Goal: Transaction & Acquisition: Purchase product/service

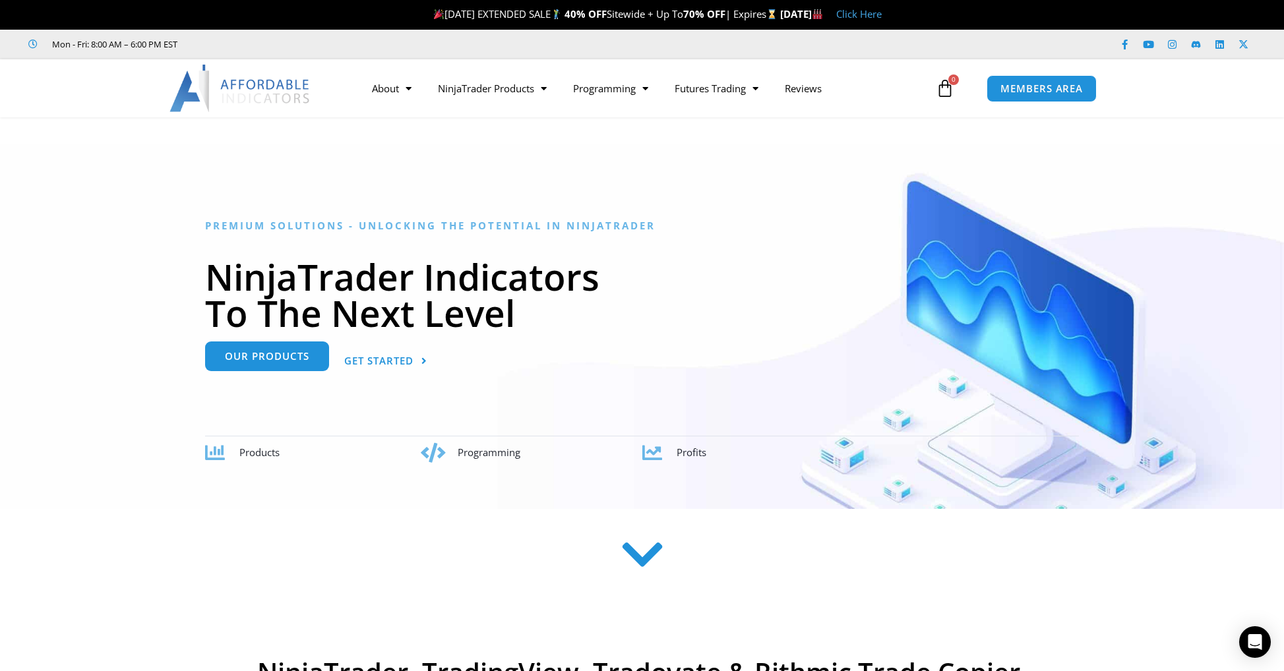
click at [257, 366] on link "Our Products" at bounding box center [267, 357] width 124 height 30
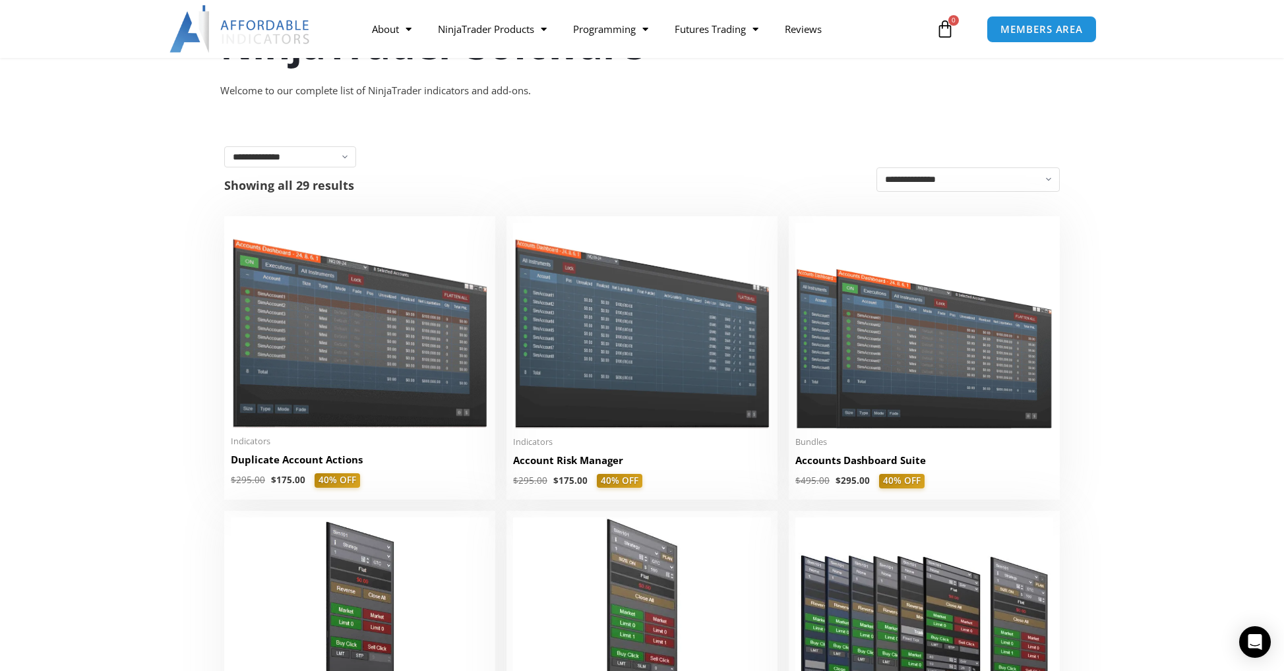
click at [328, 354] on img at bounding box center [360, 325] width 258 height 205
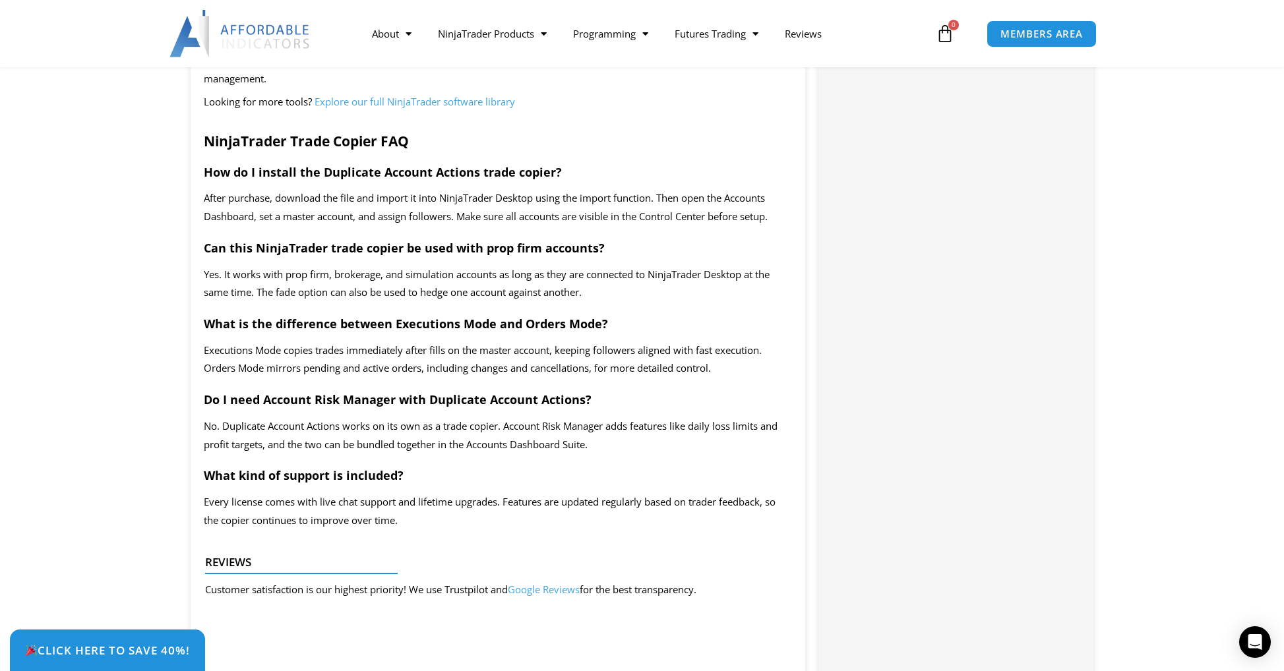
scroll to position [412, 0]
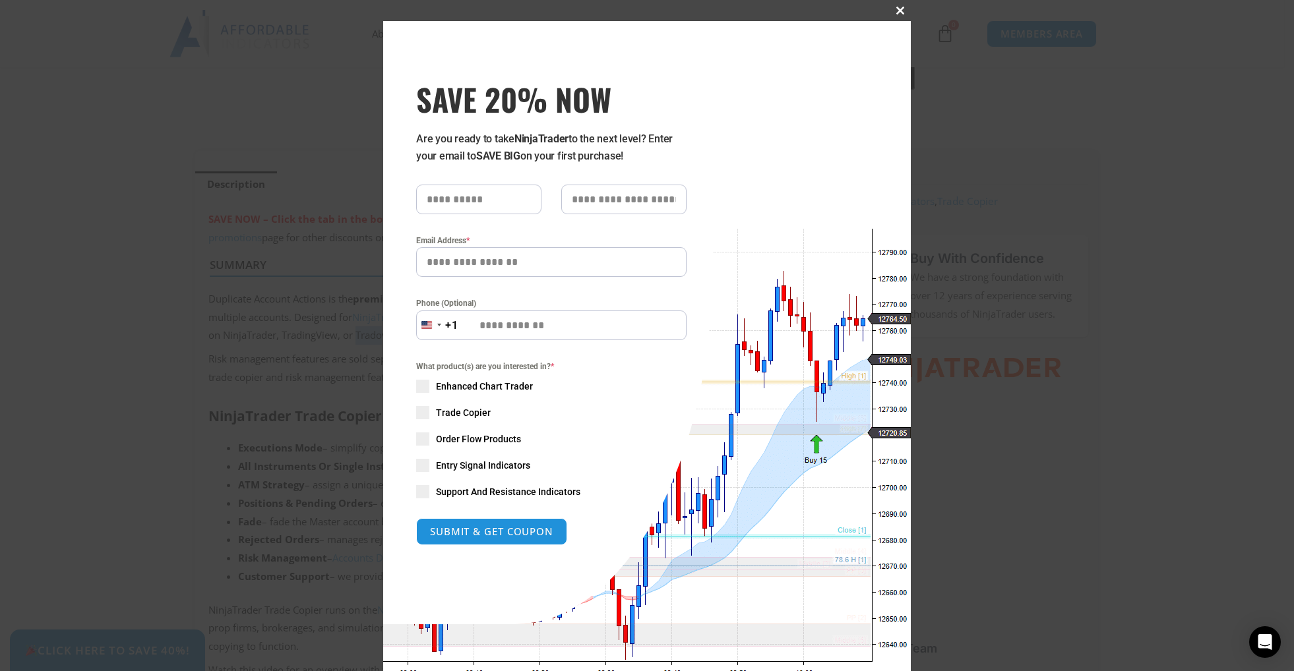
click at [893, 5] on button "Close this module" at bounding box center [900, 10] width 21 height 21
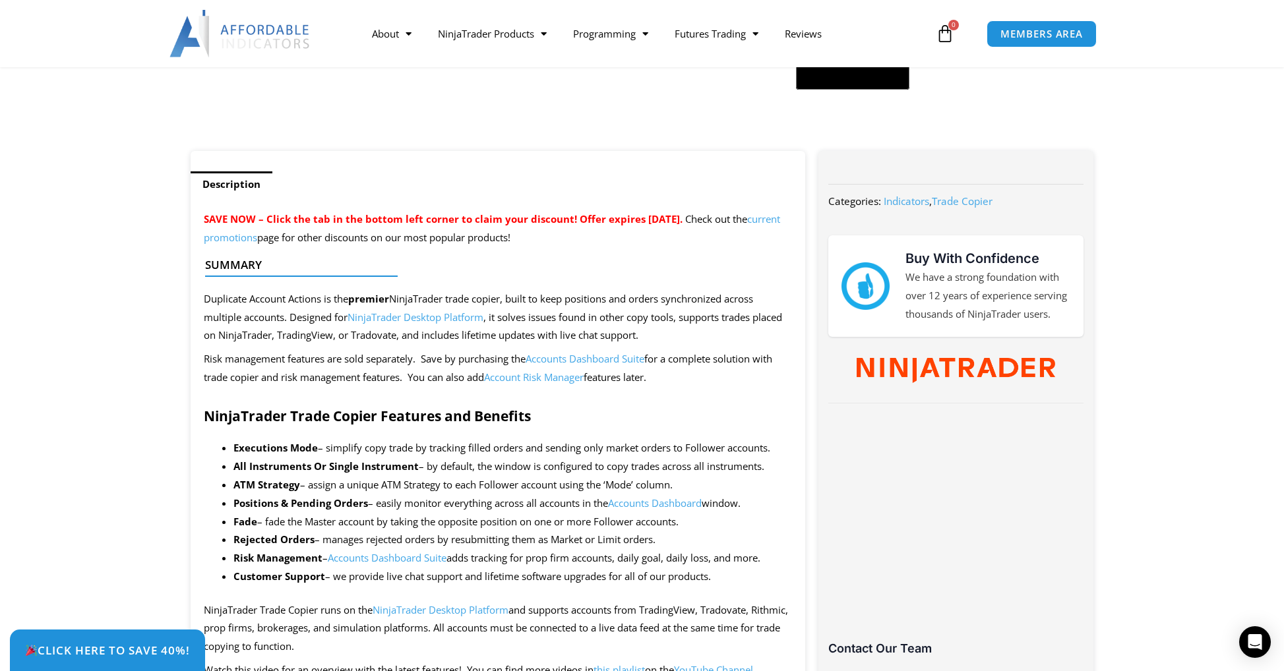
drag, startPoint x: 363, startPoint y: 298, endPoint x: 496, endPoint y: 291, distance: 133.4
click at [496, 291] on div at bounding box center [493, 287] width 576 height 31
drag, startPoint x: 402, startPoint y: 305, endPoint x: 728, endPoint y: 294, distance: 326.0
click at [220, 326] on p "Duplicate Account Actions is the premier NinjaTrader trade copier, built to kee…" at bounding box center [498, 317] width 589 height 55
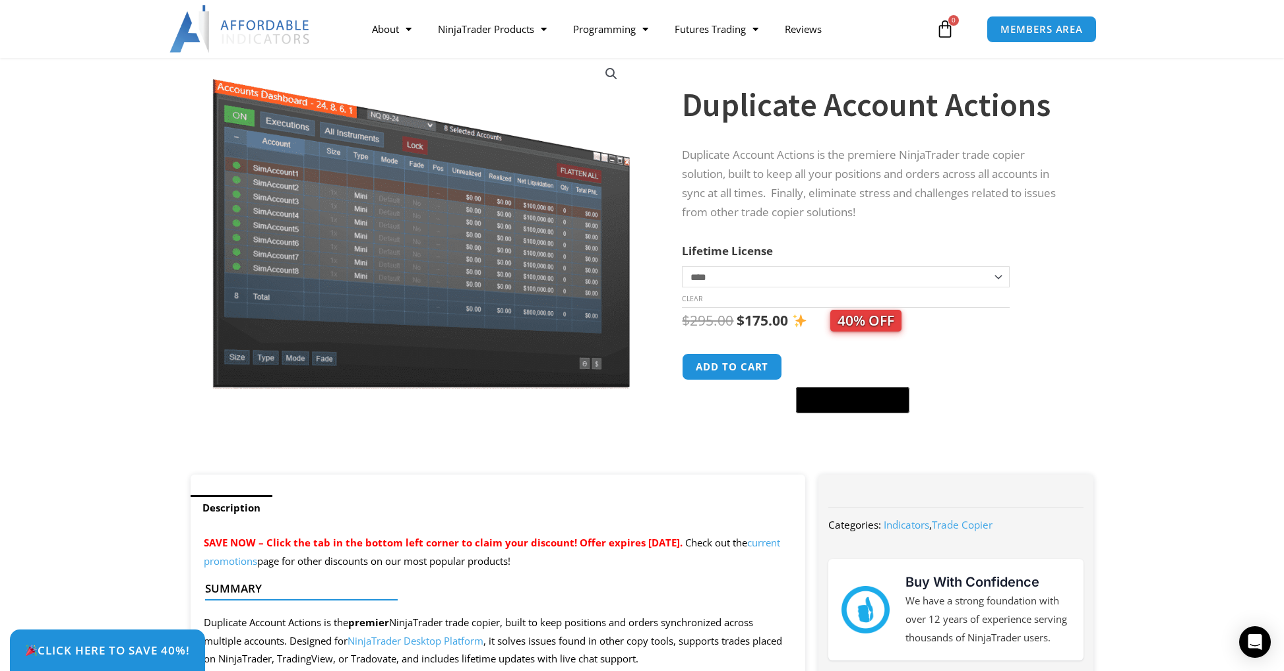
scroll to position [0, 0]
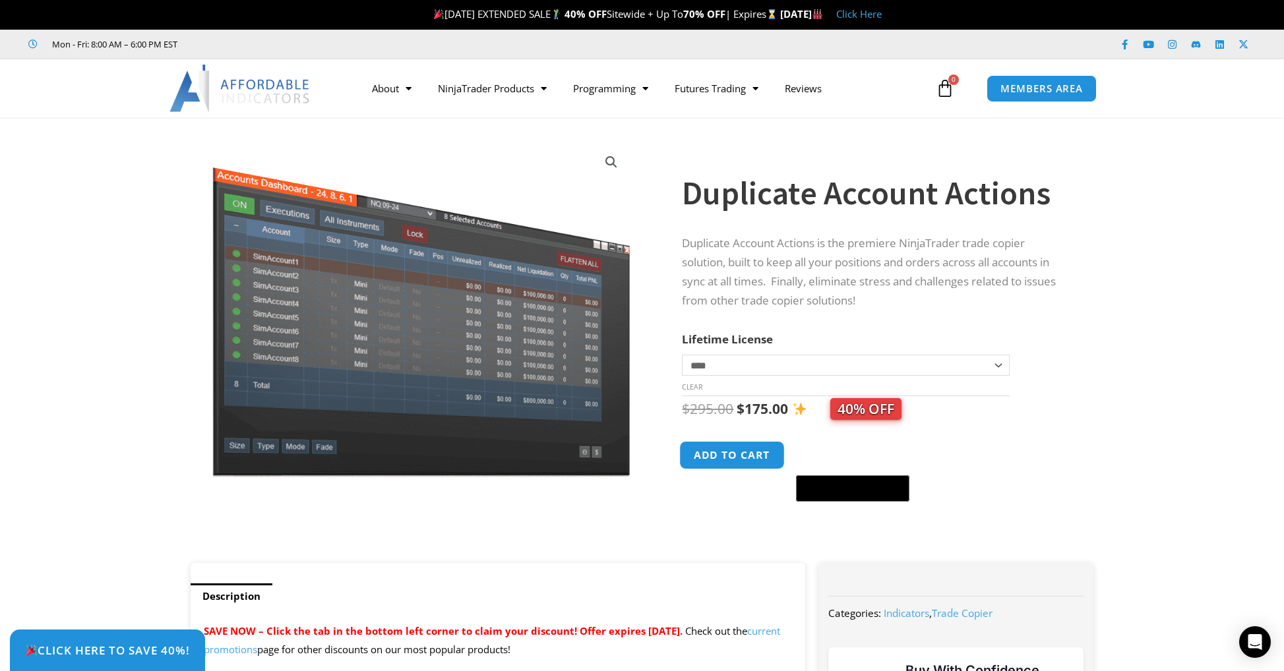
click at [738, 457] on button "Add to cart" at bounding box center [733, 455] width 106 height 28
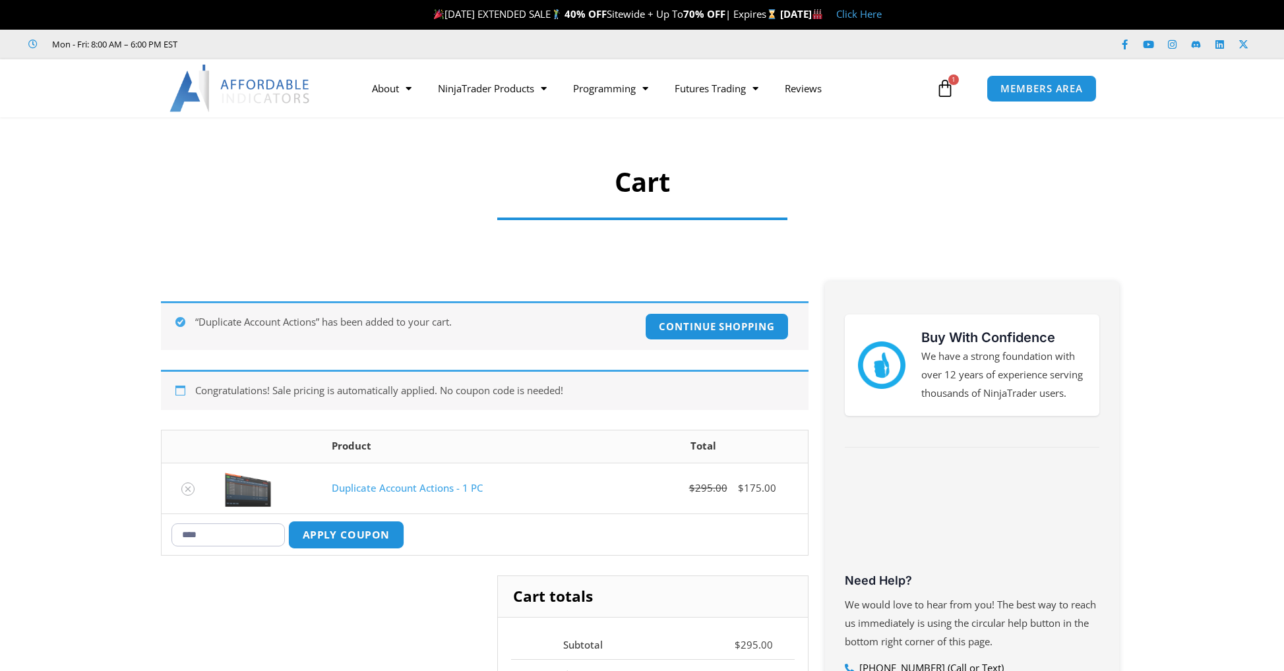
type input "****"
click at [321, 536] on button "Apply coupon" at bounding box center [346, 535] width 116 height 28
